Goal: Information Seeking & Learning: Learn about a topic

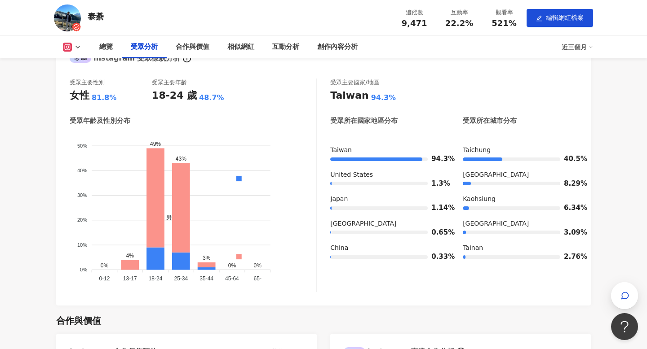
scroll to position [642, 0]
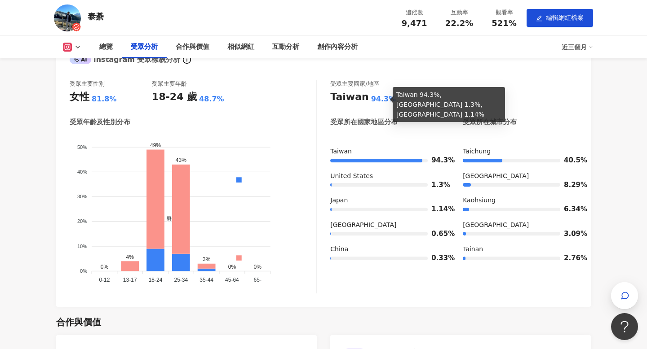
click at [378, 98] on div "94.3%" at bounding box center [383, 99] width 25 height 10
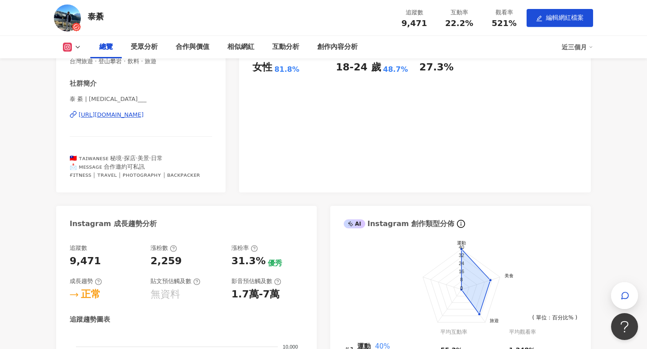
scroll to position [0, 0]
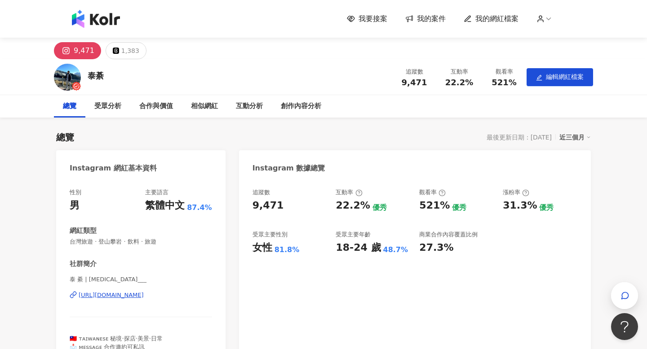
click at [98, 18] on img at bounding box center [96, 19] width 48 height 18
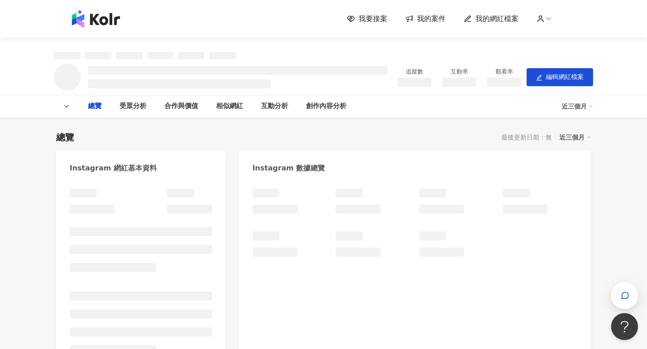
type input "***"
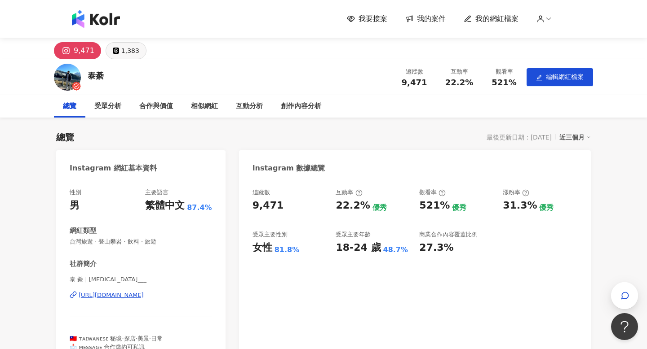
click at [123, 50] on div "1,383" at bounding box center [130, 50] width 18 height 13
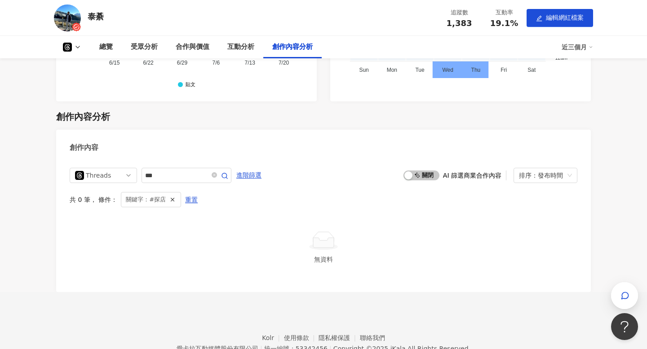
scroll to position [1494, 0]
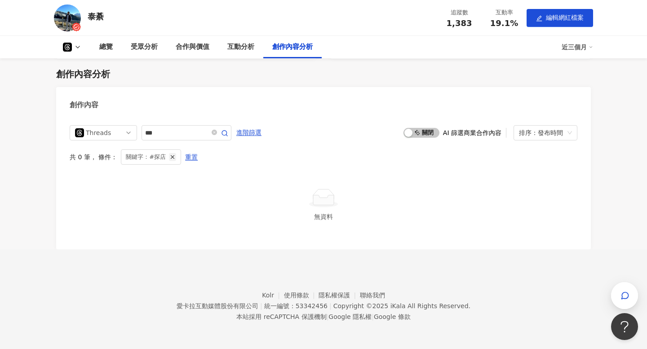
click at [170, 158] on icon "button" at bounding box center [172, 157] width 6 height 6
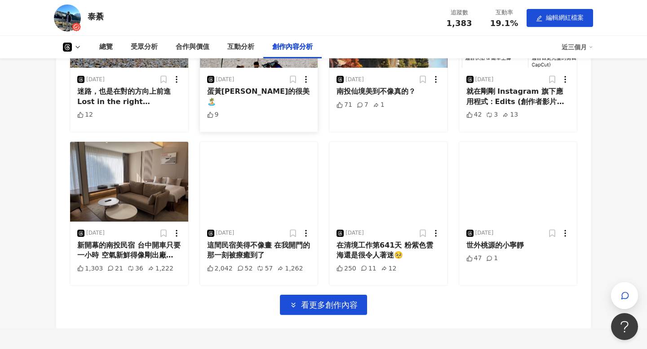
scroll to position [1752, 0]
